Goal: Information Seeking & Learning: Check status

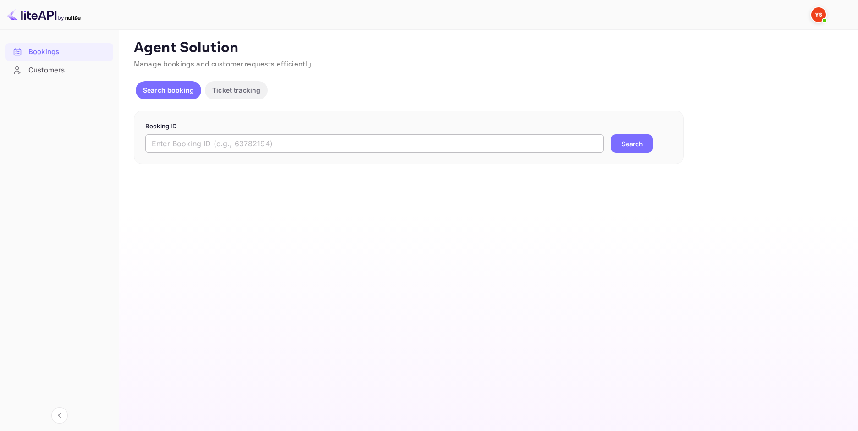
click at [265, 147] on input "text" at bounding box center [374, 143] width 459 height 18
paste input "8895648"
type input "8895648"
click at [614, 147] on button "Search" at bounding box center [632, 143] width 42 height 18
click at [288, 141] on input "text" at bounding box center [374, 143] width 459 height 18
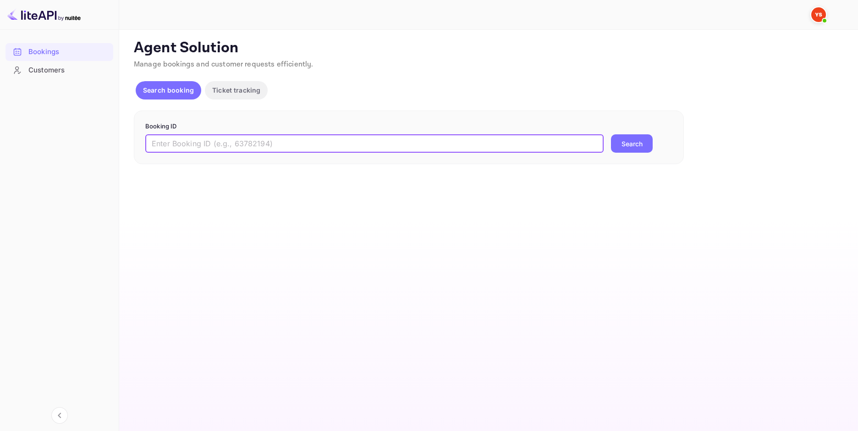
paste input "9573522"
type input "9573522"
click at [637, 145] on button "Search" at bounding box center [632, 143] width 42 height 18
